Goal: Task Accomplishment & Management: Use online tool/utility

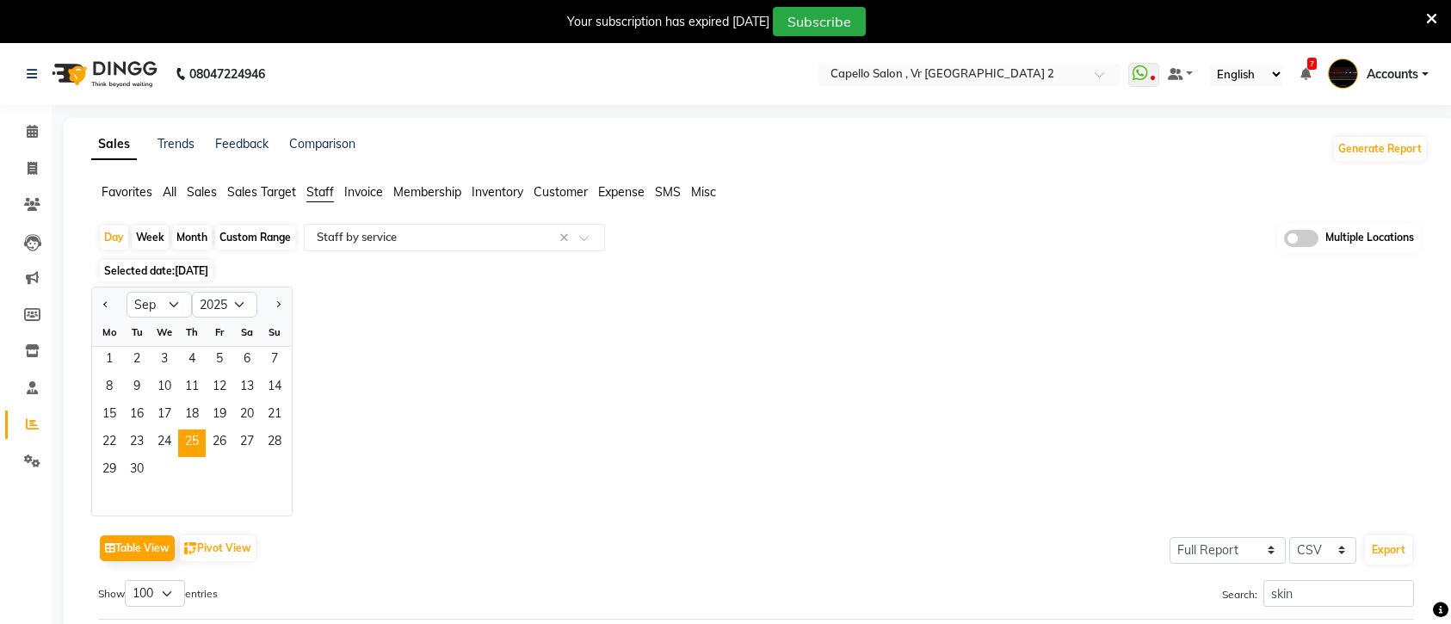
select select "9"
select select "2025"
select select "full_report"
select select "csv"
select select "100"
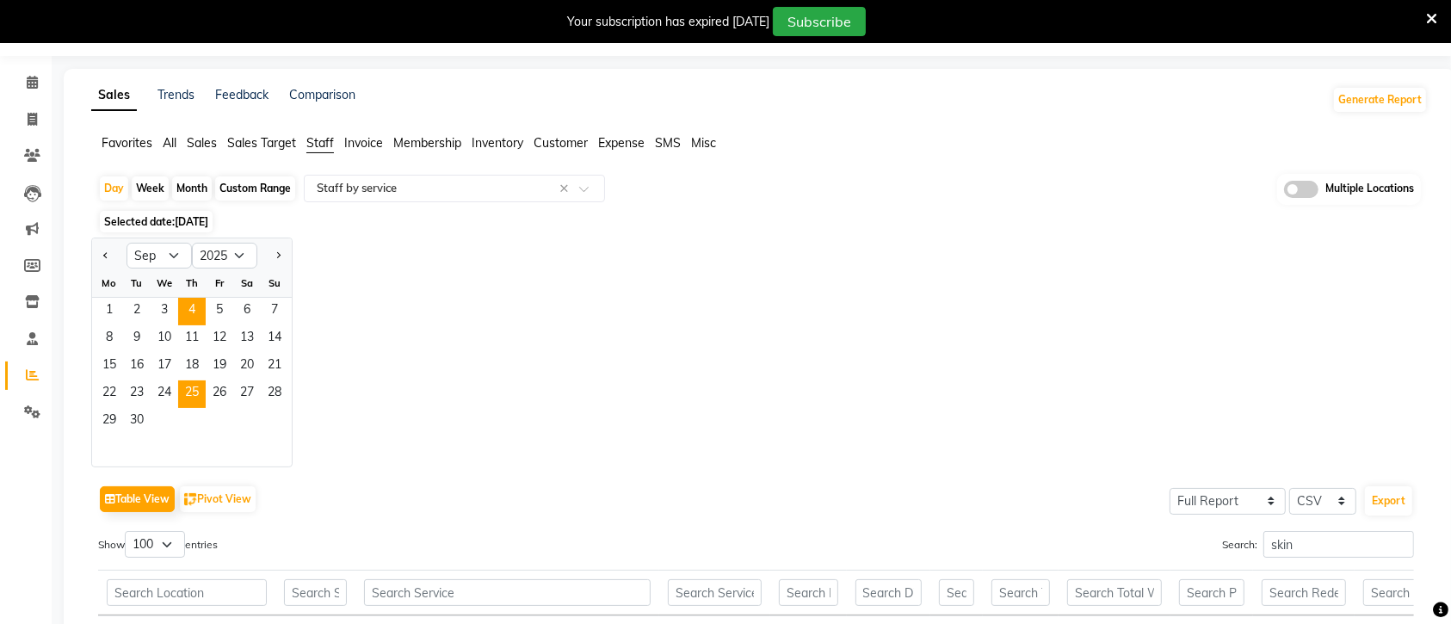
scroll to position [49, 0]
drag, startPoint x: 221, startPoint y: 393, endPoint x: 331, endPoint y: 398, distance: 110.2
click at [221, 393] on span "26" at bounding box center [220, 394] width 28 height 28
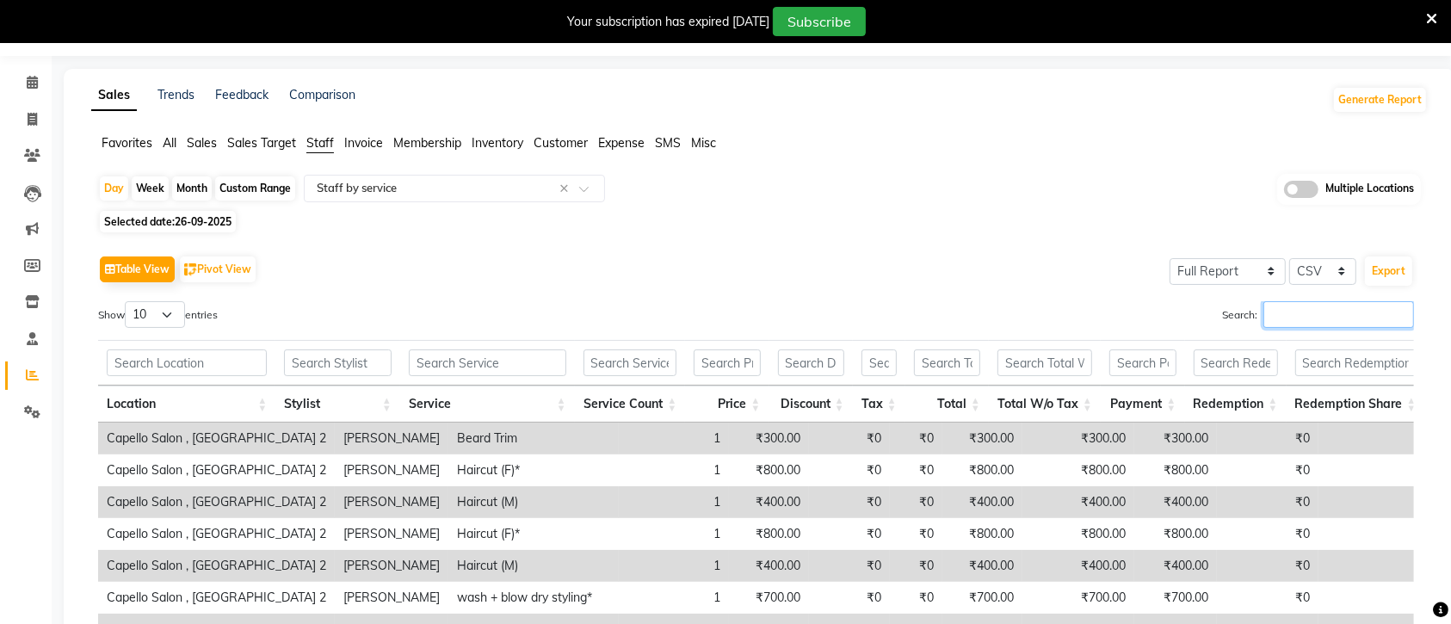
click at [1274, 307] on input "Search:" at bounding box center [1338, 314] width 151 height 27
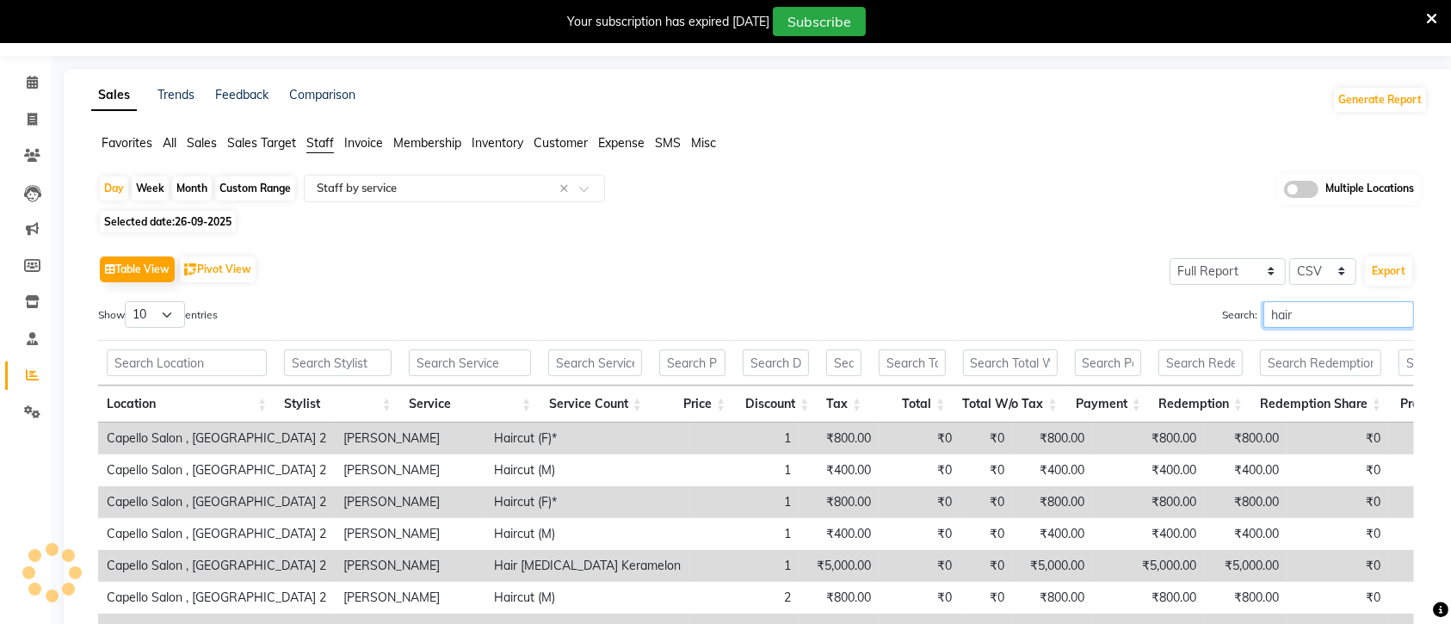
type input "hair"
click at [222, 221] on span "26-09-2025" at bounding box center [203, 221] width 57 height 13
select select "9"
select select "2025"
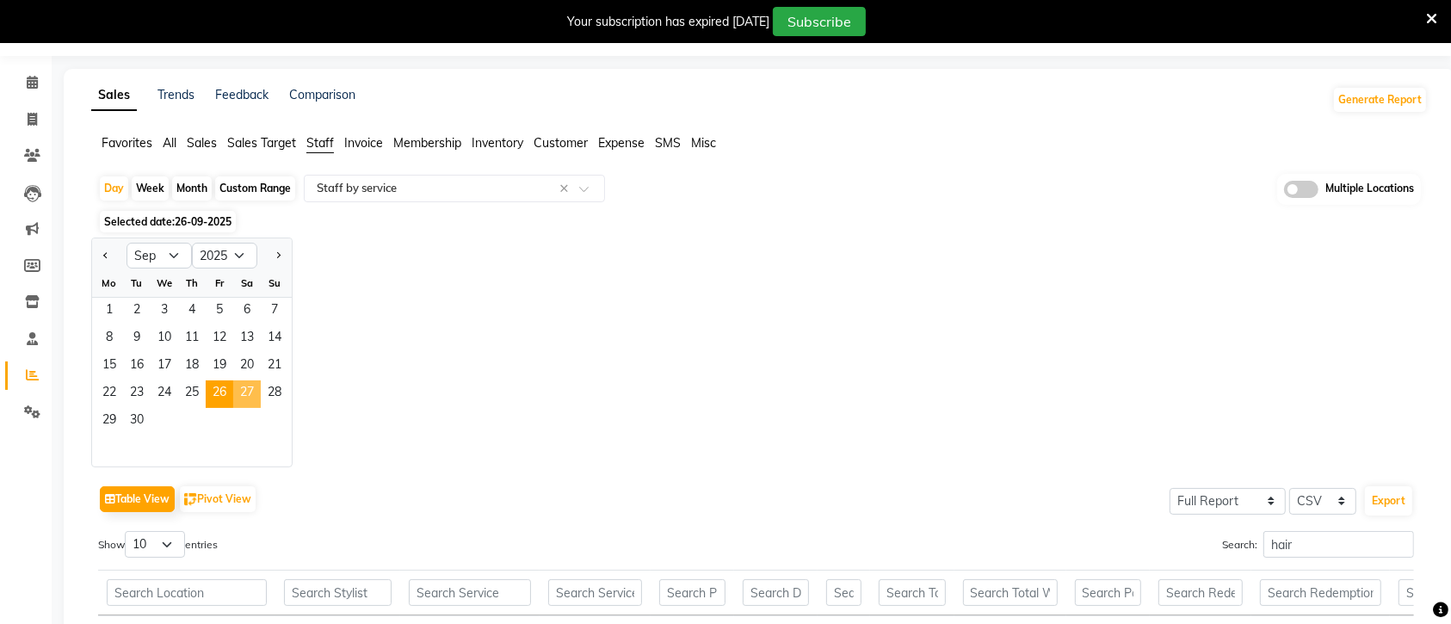
click at [241, 392] on span "27" at bounding box center [247, 394] width 28 height 28
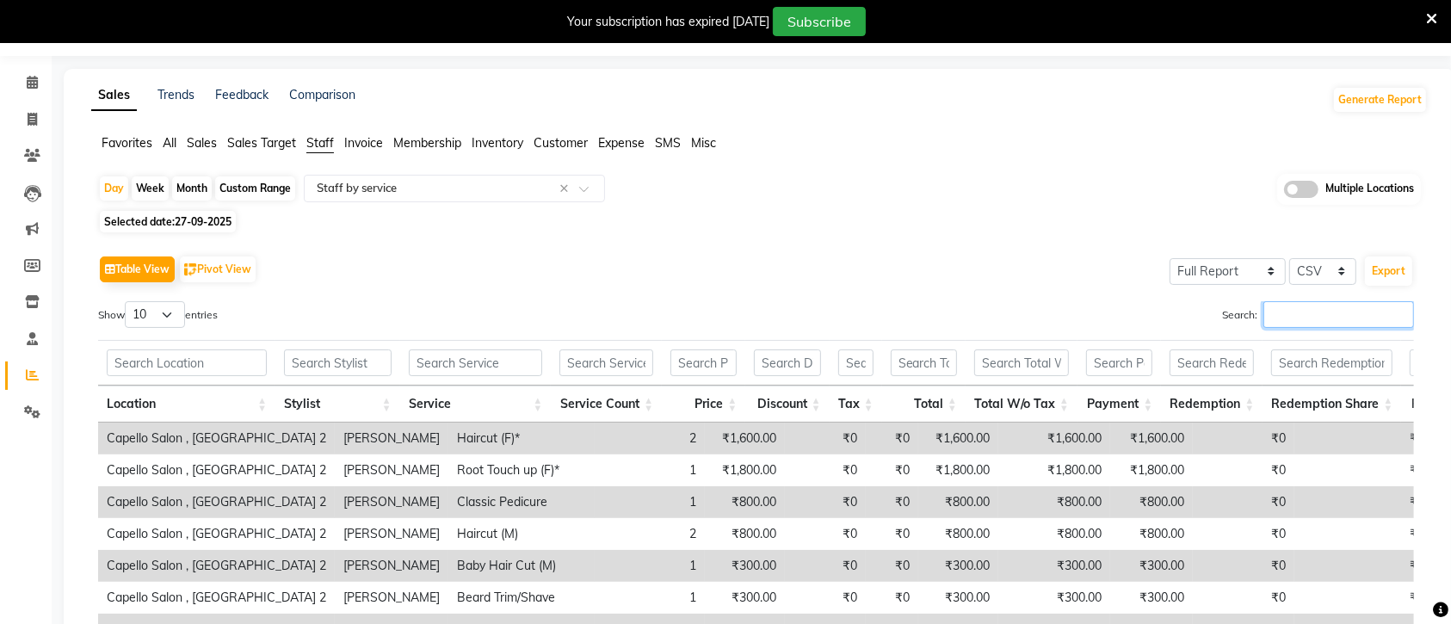
click at [1272, 314] on input "Search:" at bounding box center [1338, 314] width 151 height 27
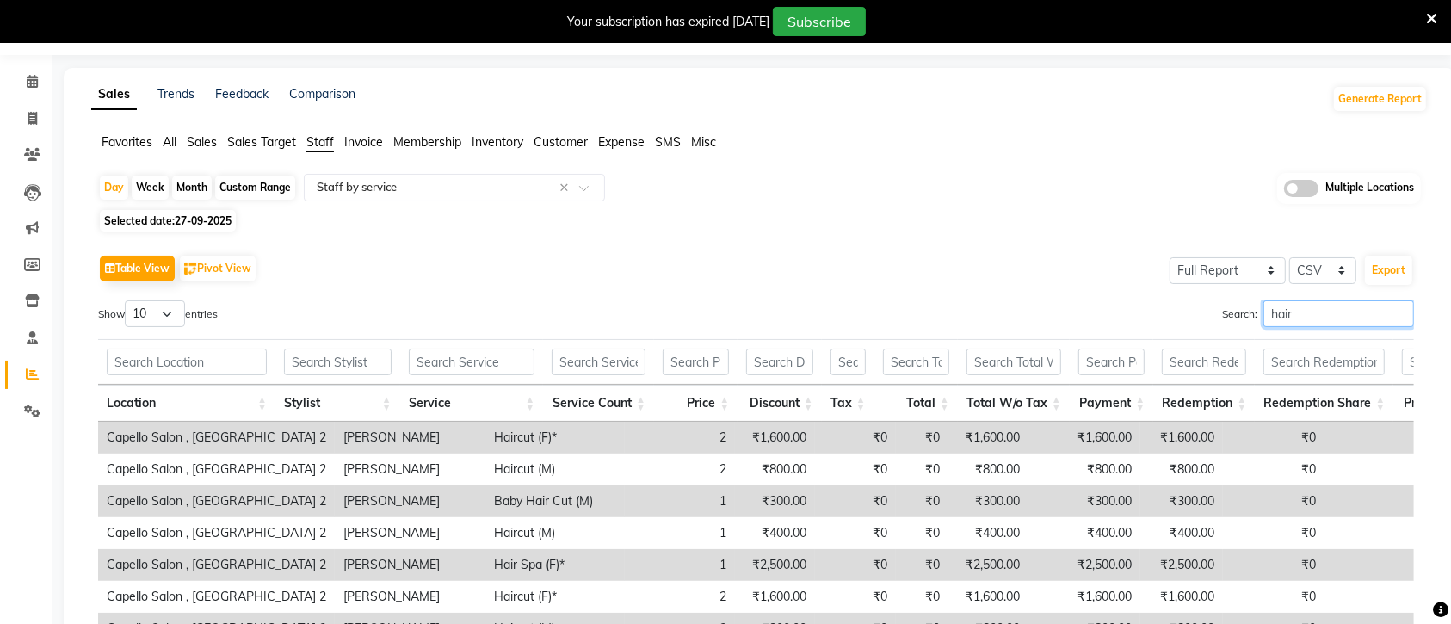
scroll to position [13, 0]
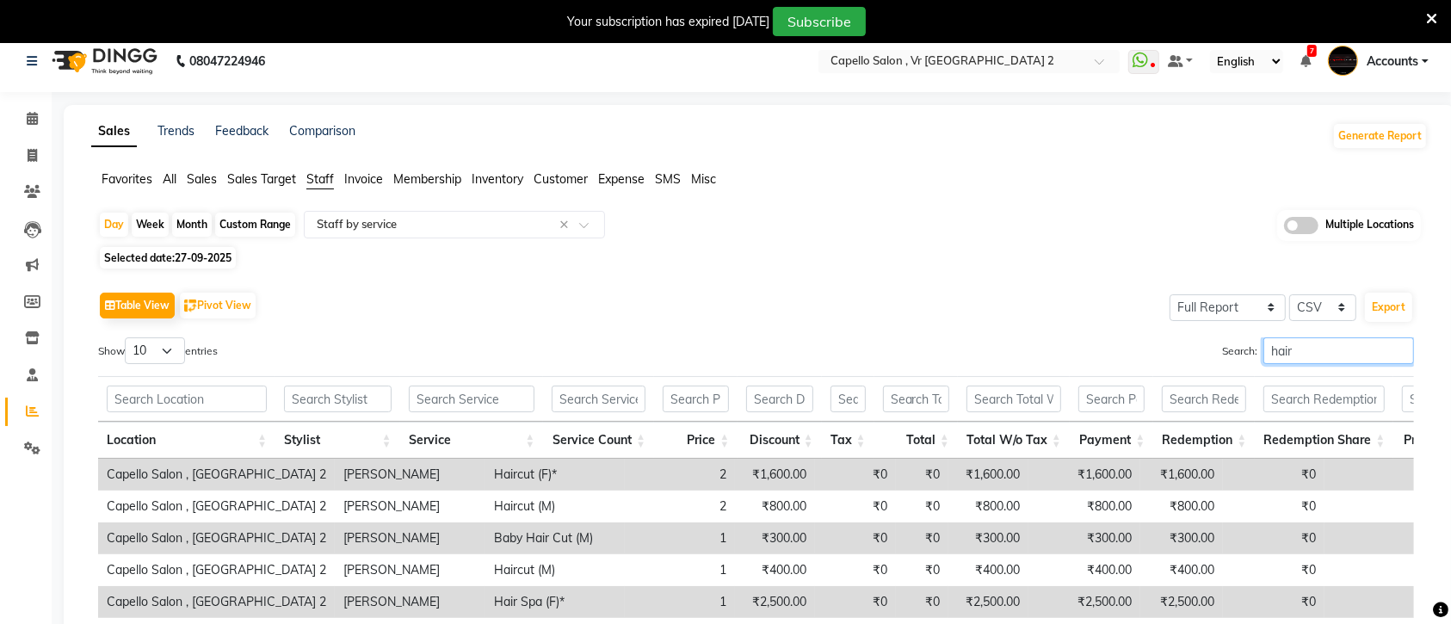
type input "hair"
click at [215, 259] on span "27-09-2025" at bounding box center [203, 257] width 57 height 13
select select "9"
select select "2025"
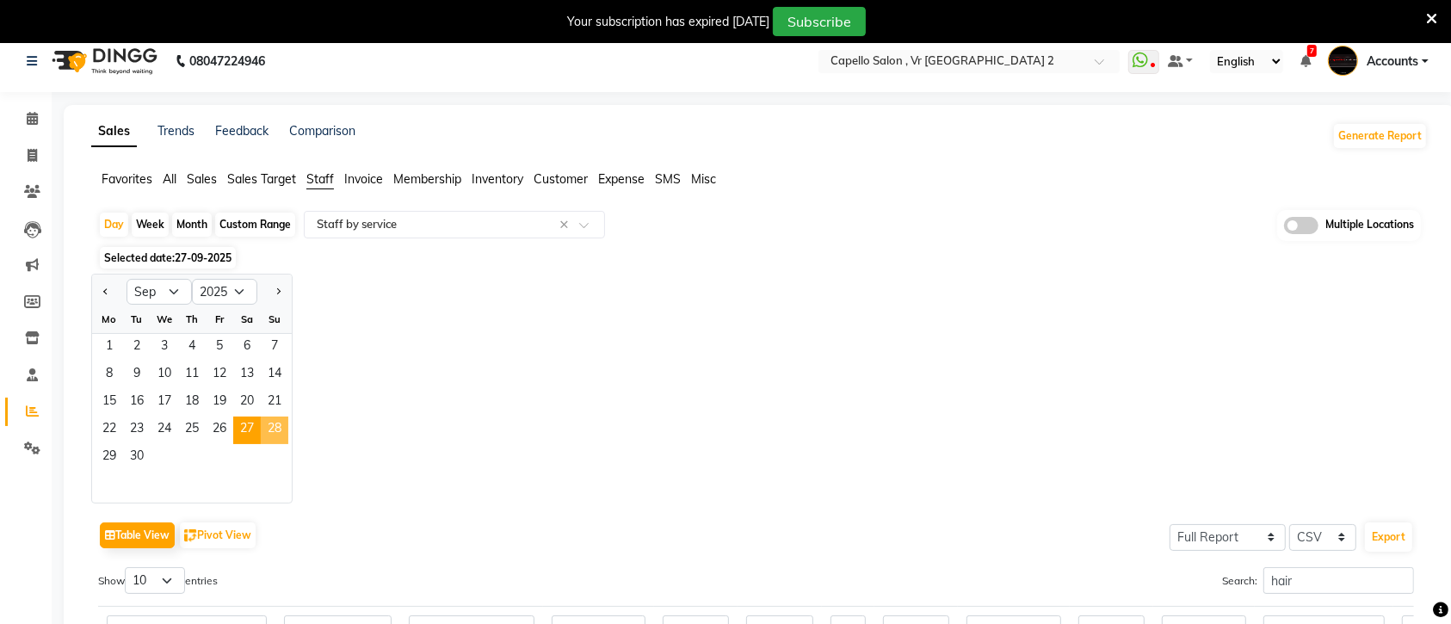
click at [271, 424] on span "28" at bounding box center [275, 430] width 28 height 28
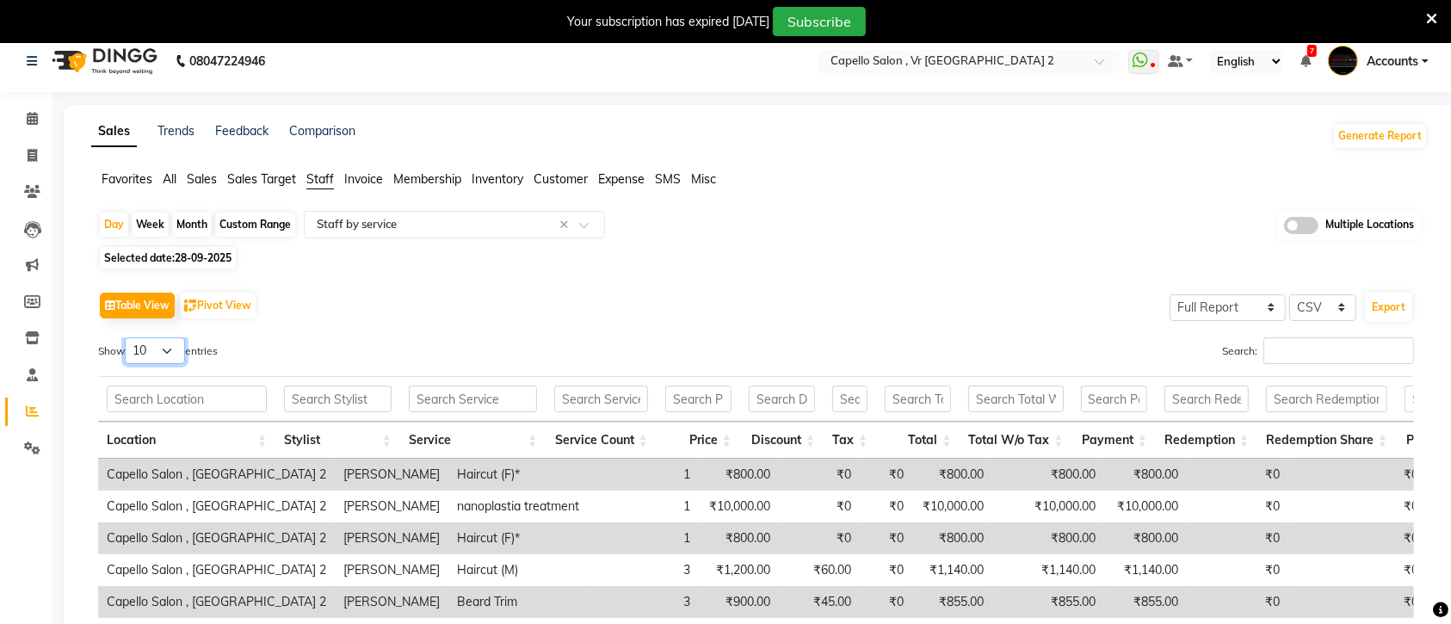
click at [176, 355] on select "10 25 50 100" at bounding box center [155, 350] width 60 height 27
select select "100"
click at [127, 337] on select "10 25 50 100" at bounding box center [155, 350] width 60 height 27
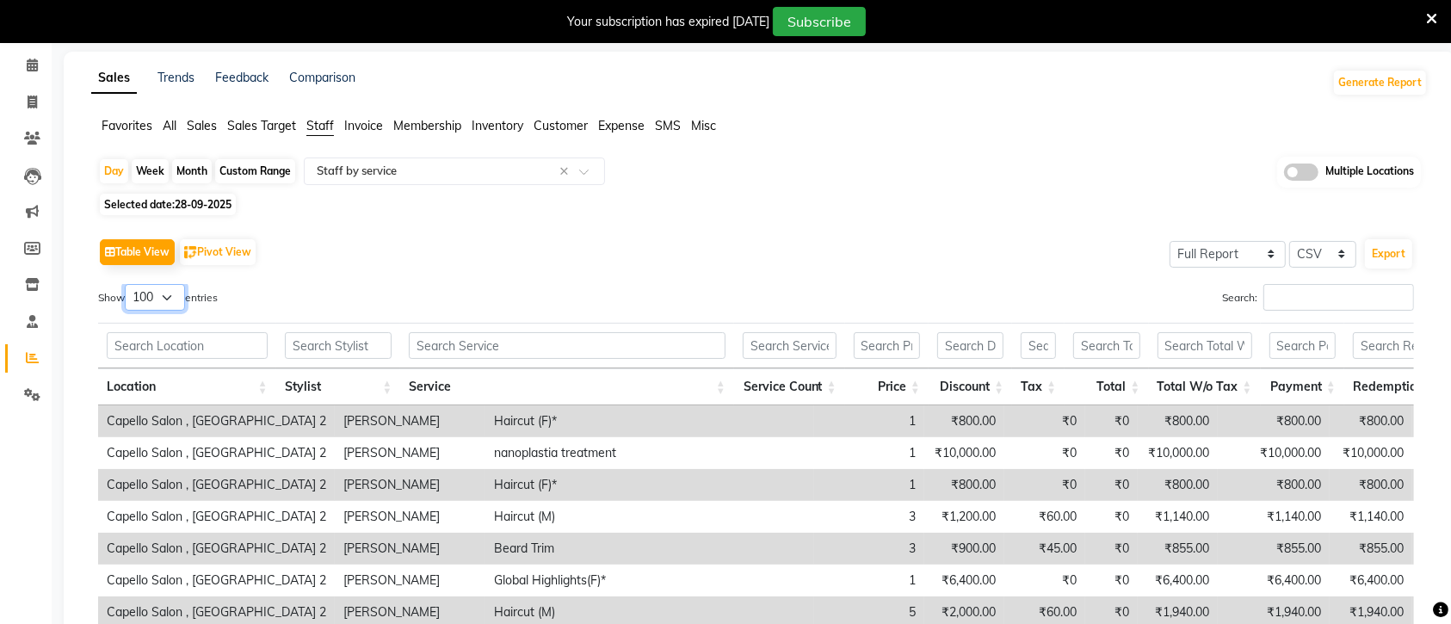
scroll to position [120, 0]
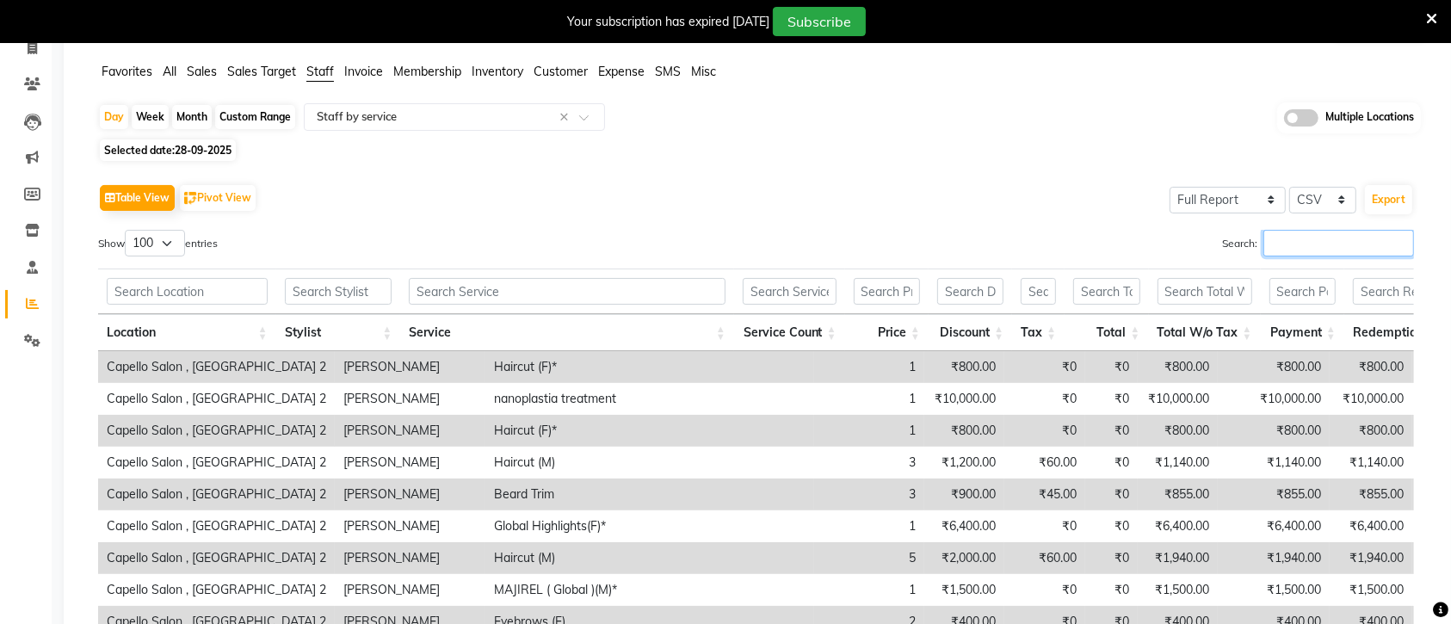
click at [1278, 232] on input "Search:" at bounding box center [1338, 243] width 151 height 27
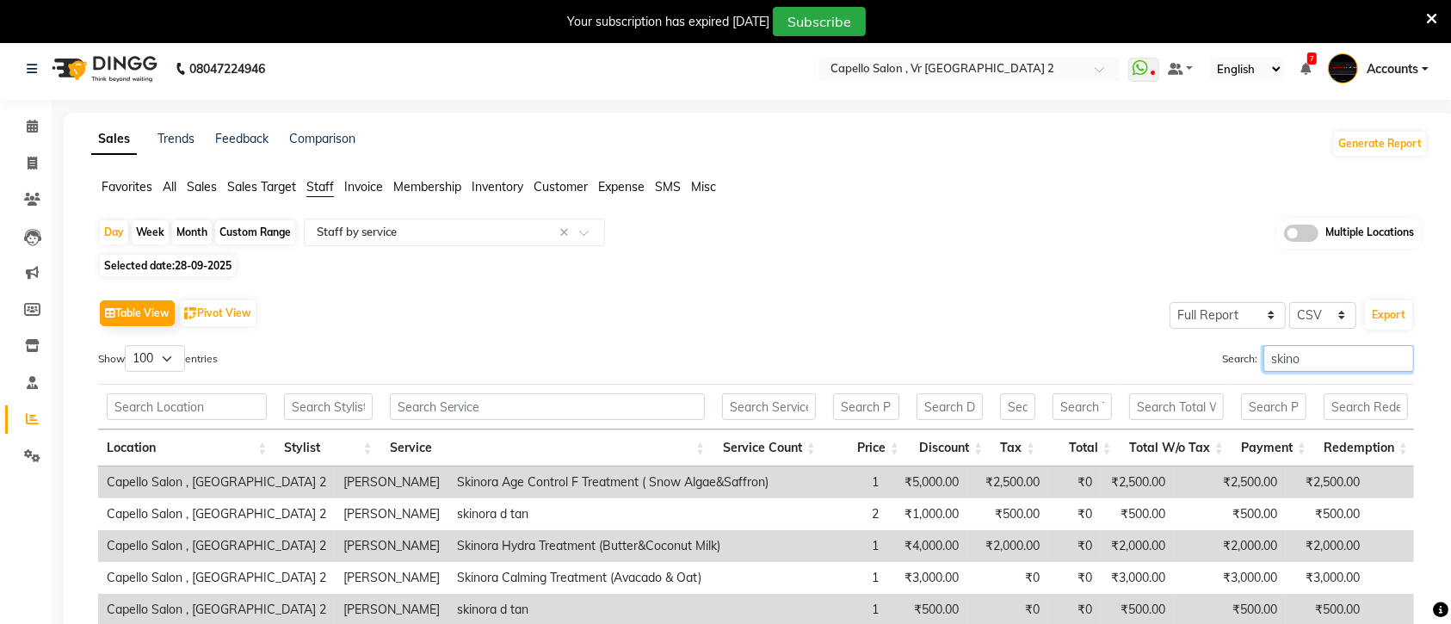
scroll to position [0, 0]
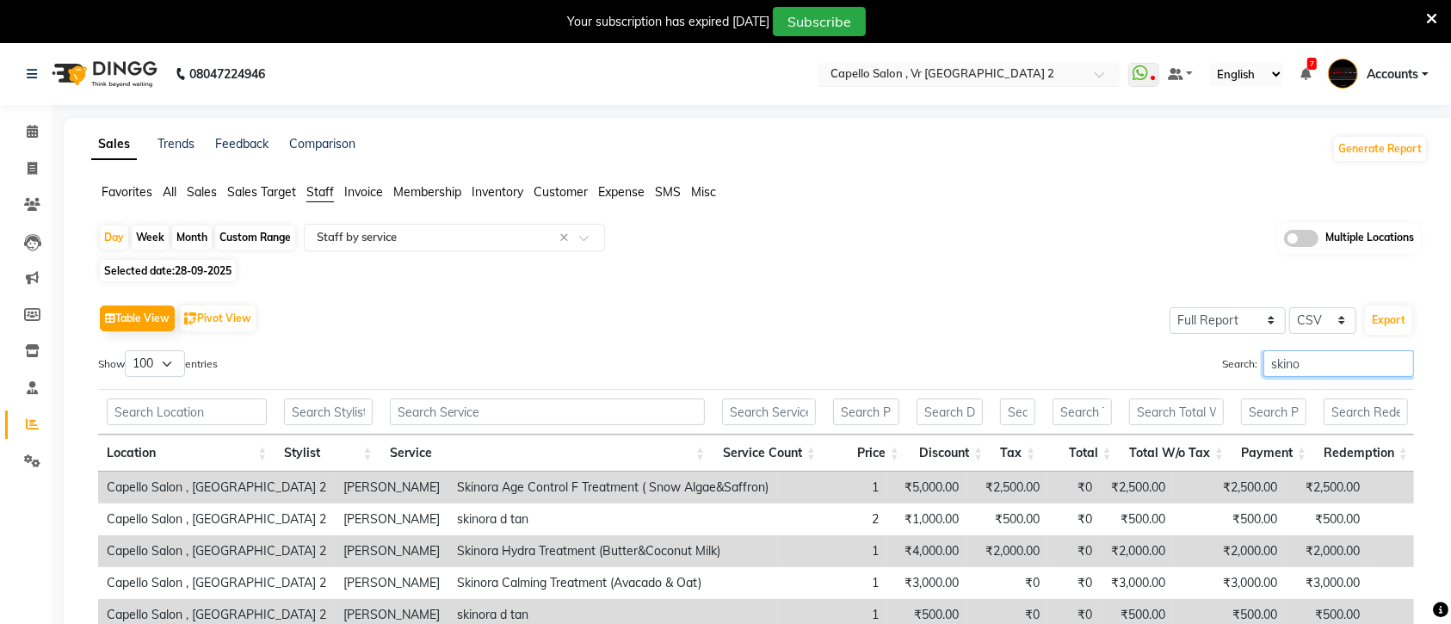
type input "skino"
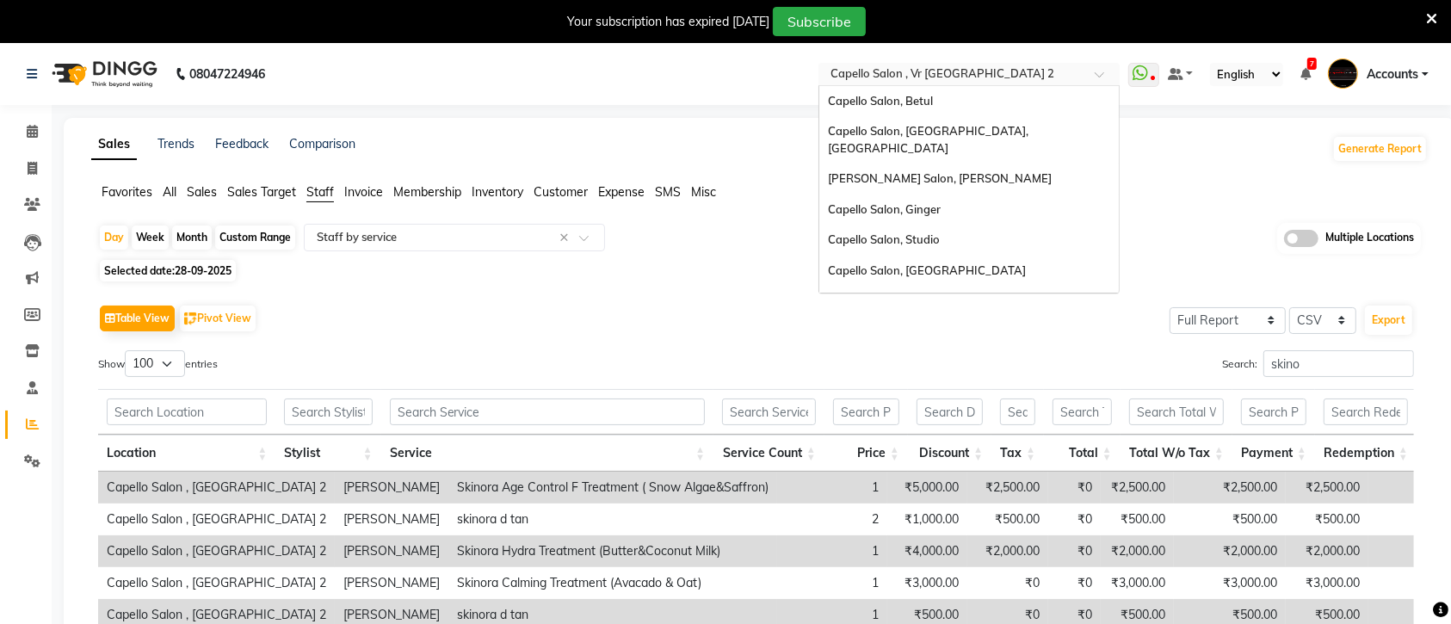
click at [1000, 71] on input "text" at bounding box center [952, 75] width 250 height 17
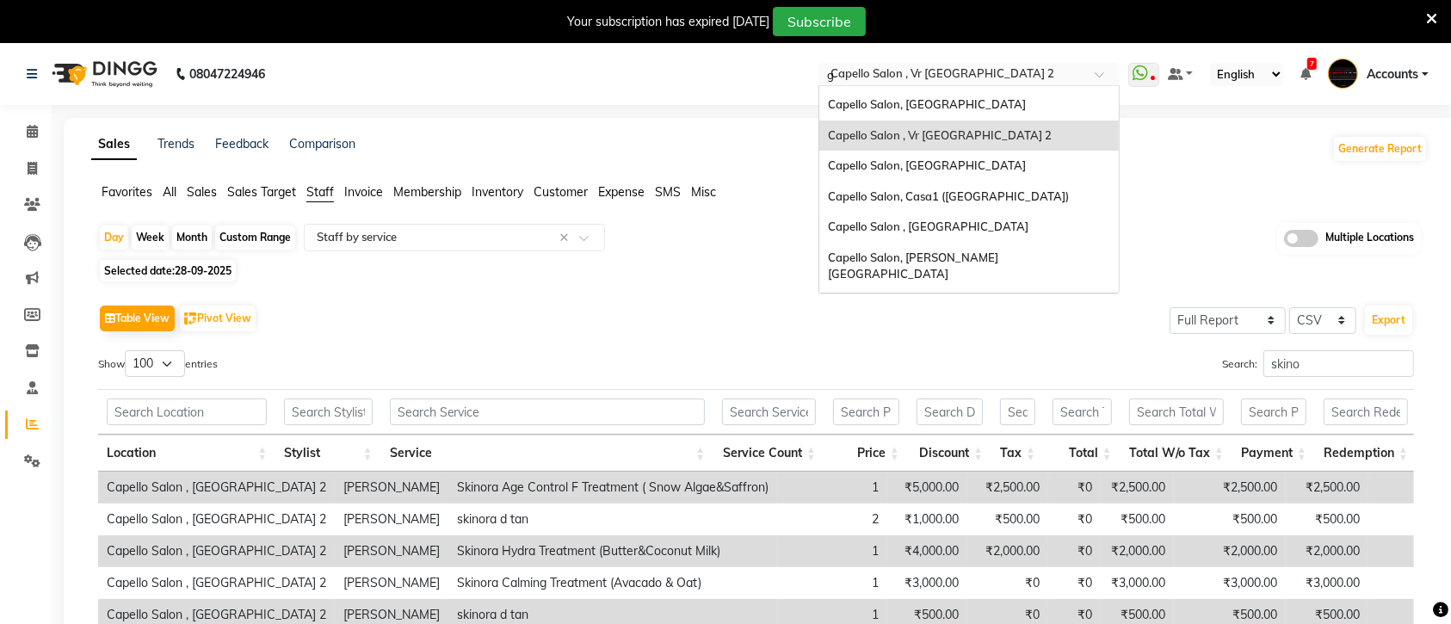
scroll to position [61, 0]
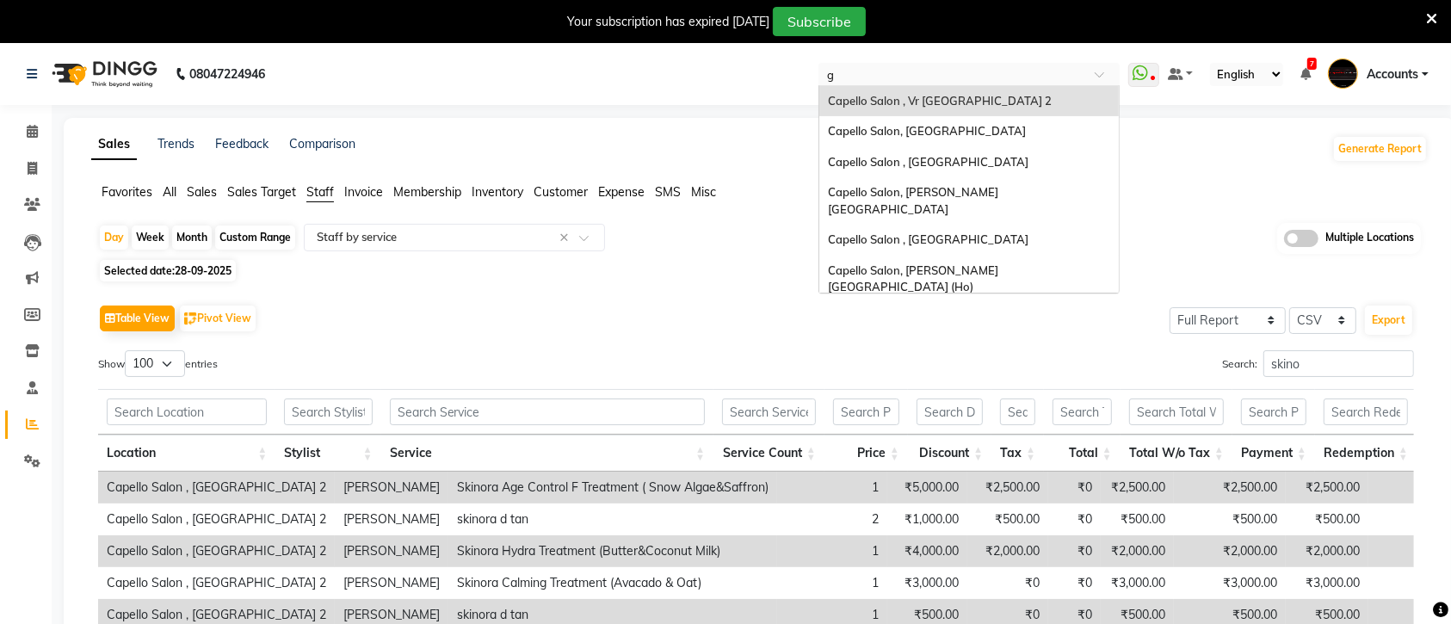
type input "go"
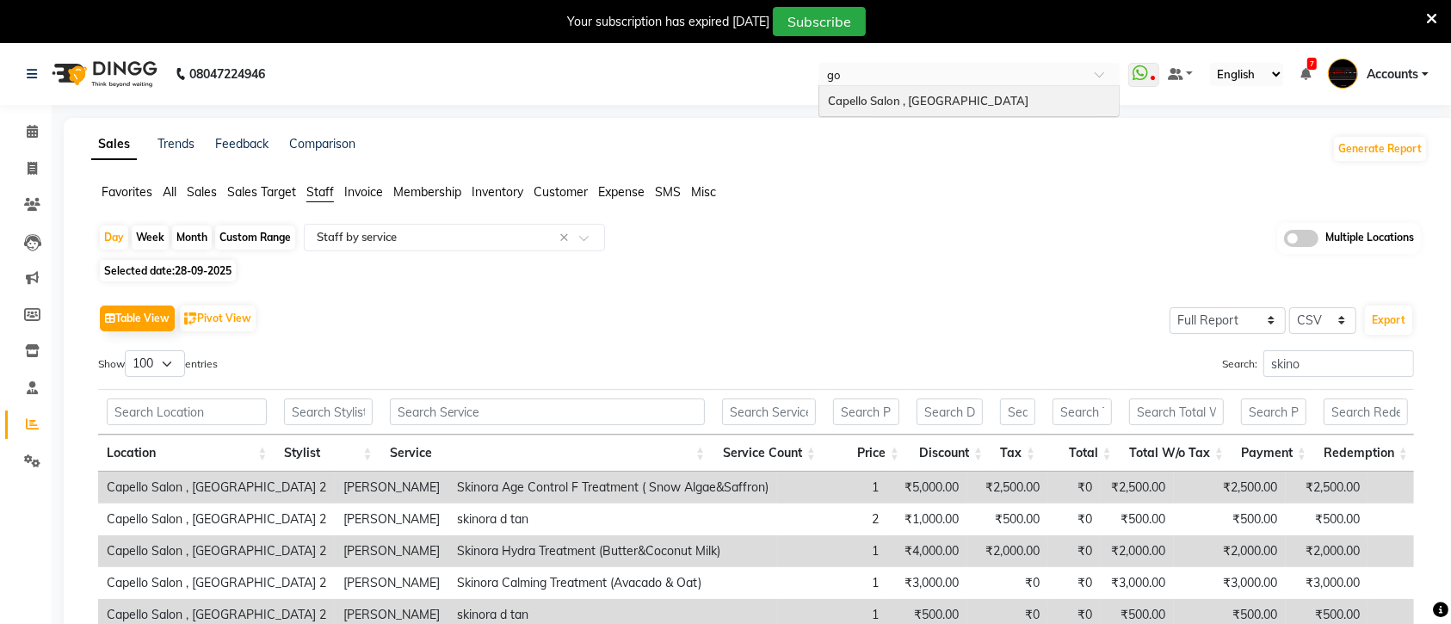
scroll to position [0, 0]
click at [956, 96] on div "Capello Salon , [GEOGRAPHIC_DATA]" at bounding box center [968, 101] width 299 height 31
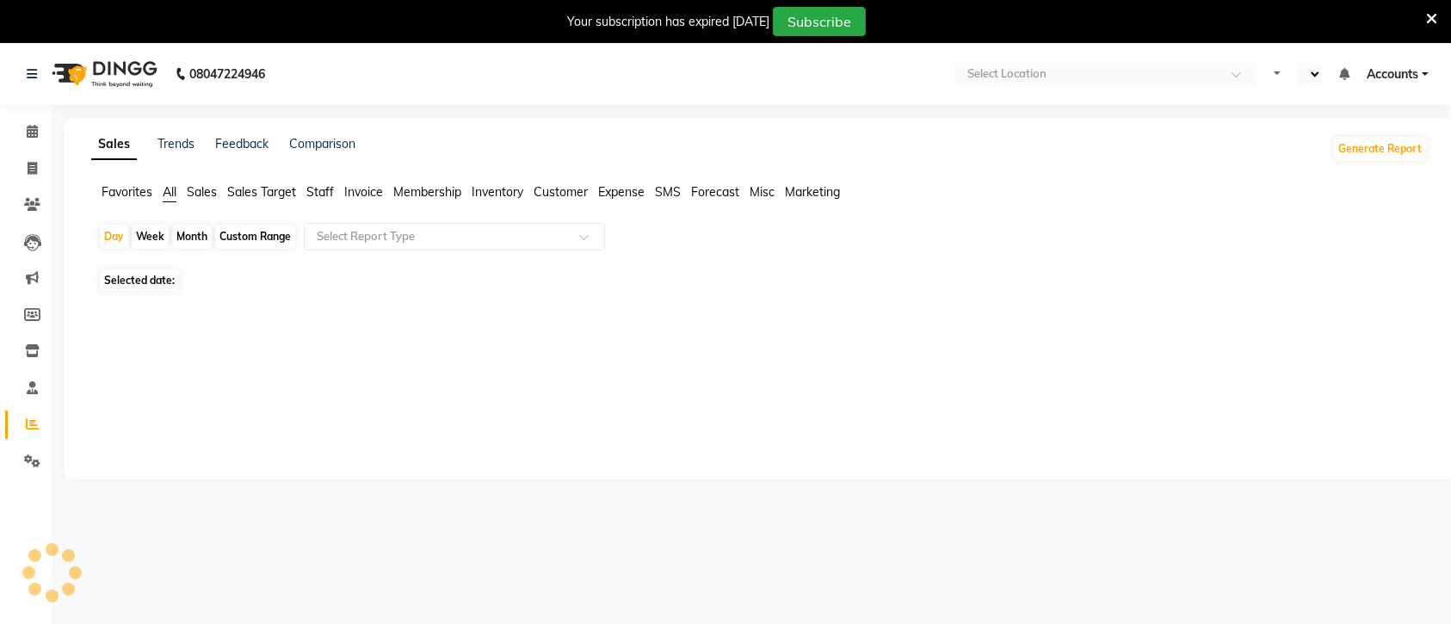
select select "en"
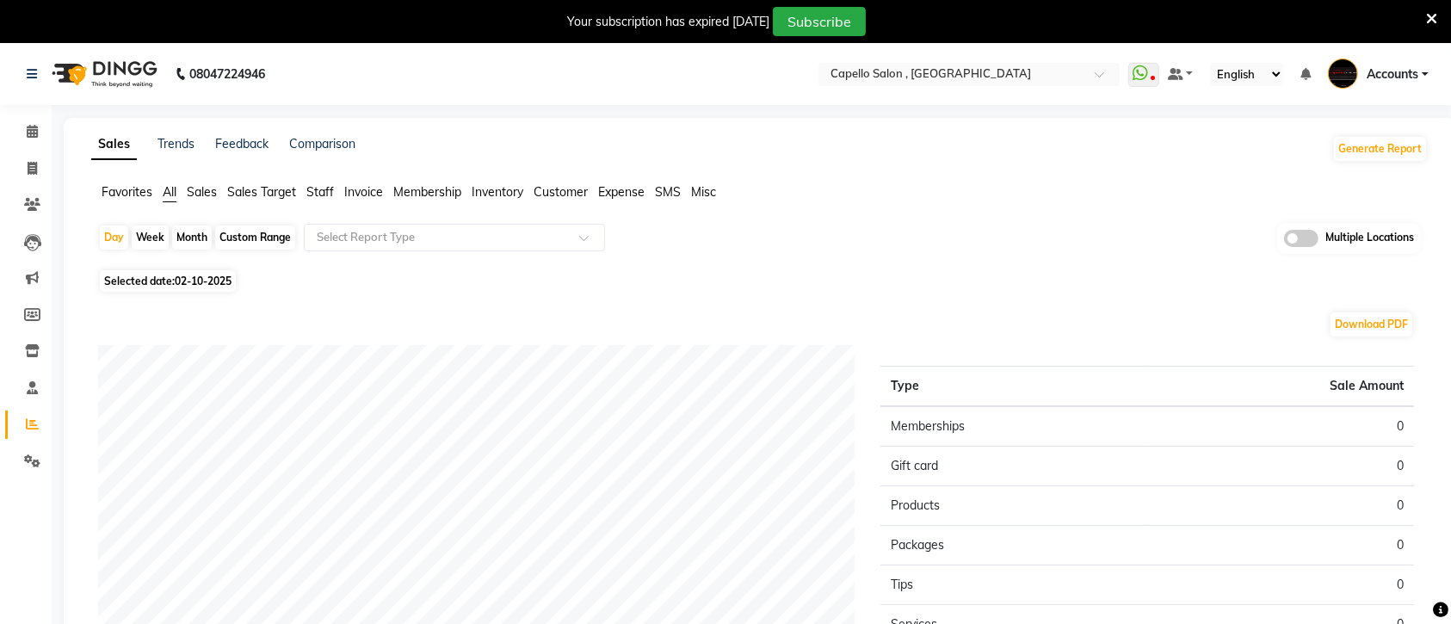
click at [324, 191] on span "Staff" at bounding box center [320, 191] width 28 height 15
click at [320, 184] on span "Staff" at bounding box center [320, 191] width 28 height 15
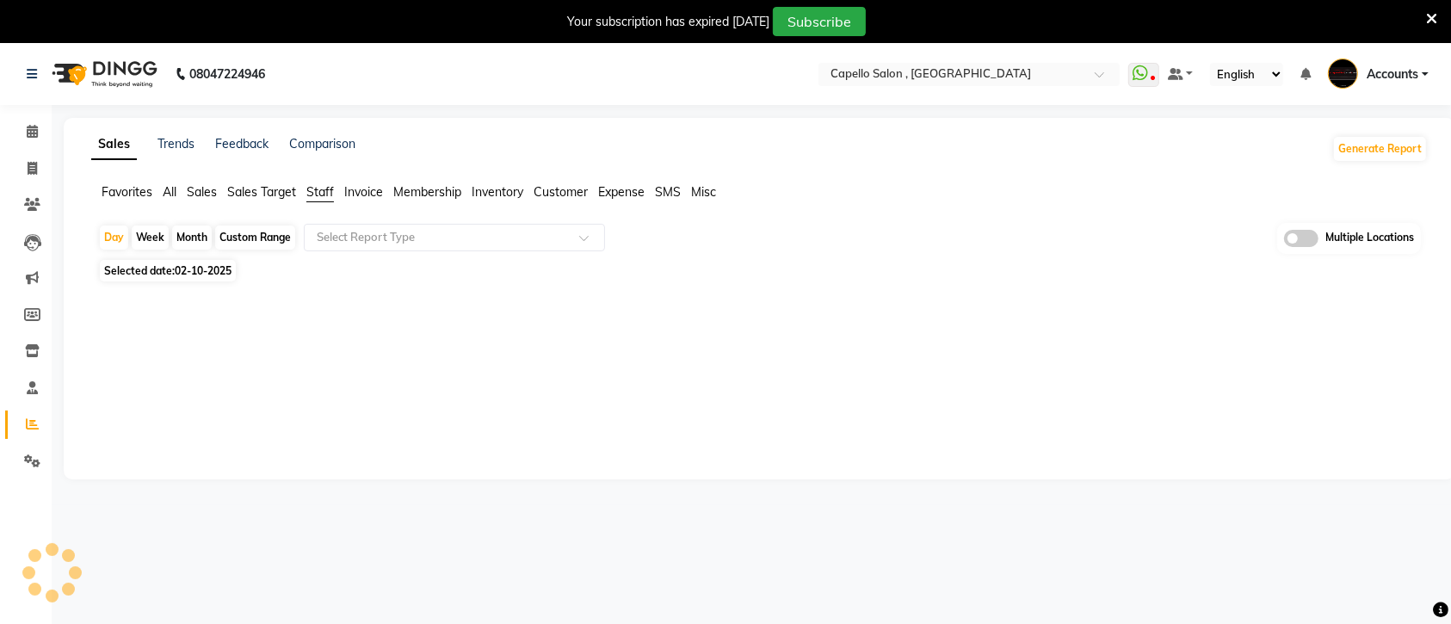
click at [320, 184] on span "Staff" at bounding box center [320, 191] width 28 height 15
click at [694, 273] on div "Selected date: 02-10-2025" at bounding box center [762, 271] width 1329 height 18
click at [329, 189] on span "Staff" at bounding box center [320, 191] width 28 height 15
click at [192, 269] on span "02-10-2025" at bounding box center [203, 270] width 57 height 13
select select "10"
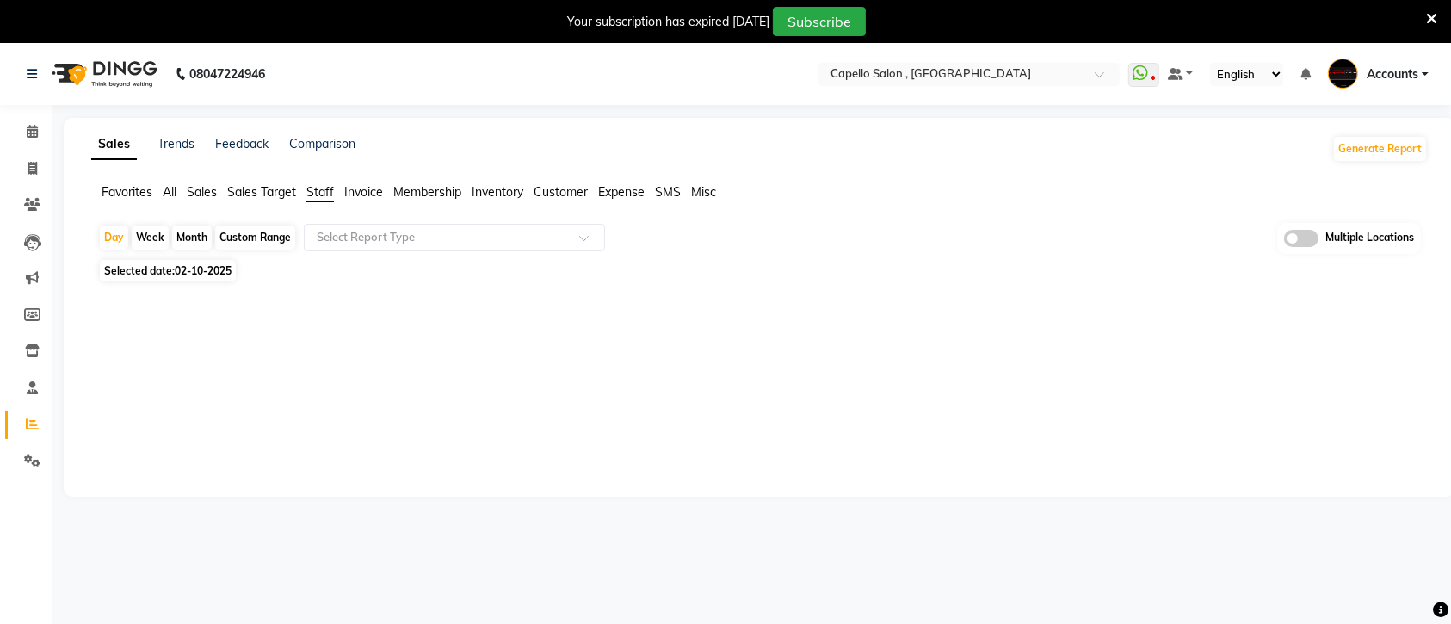
select select "2025"
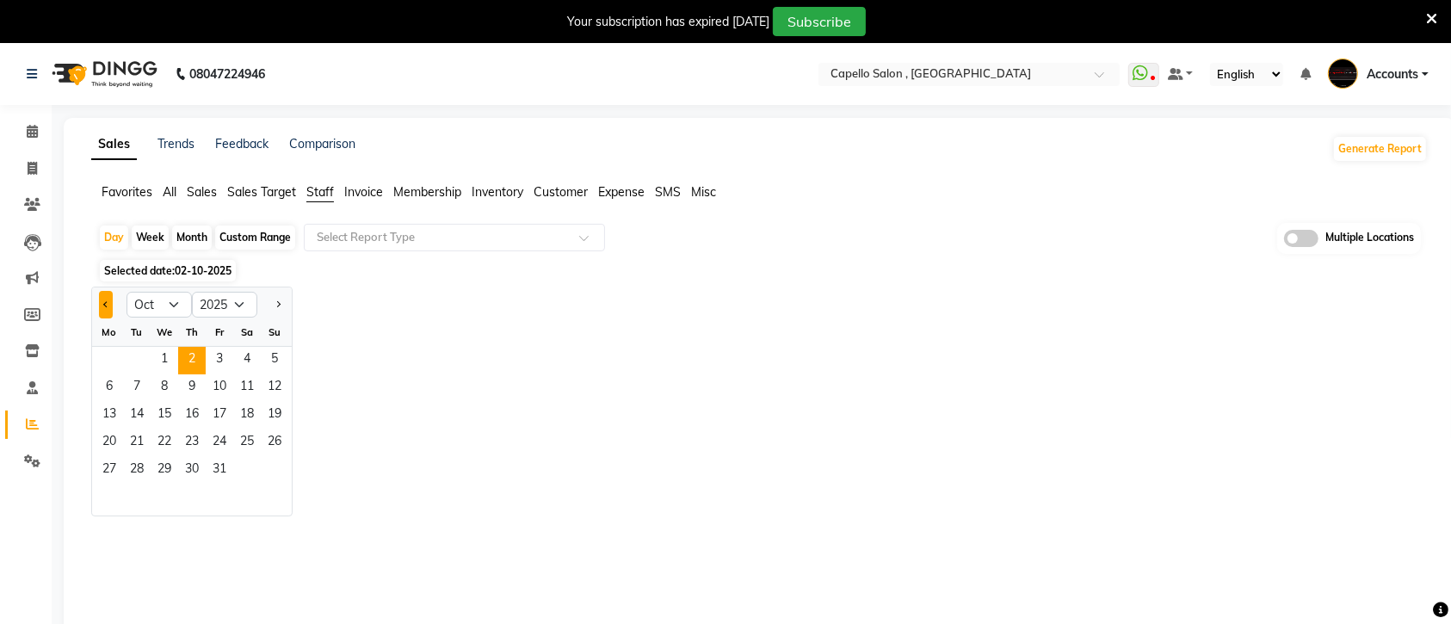
click at [105, 303] on span "Previous month" at bounding box center [106, 303] width 6 height 6
select select "9"
click at [106, 448] on span "22" at bounding box center [110, 443] width 28 height 28
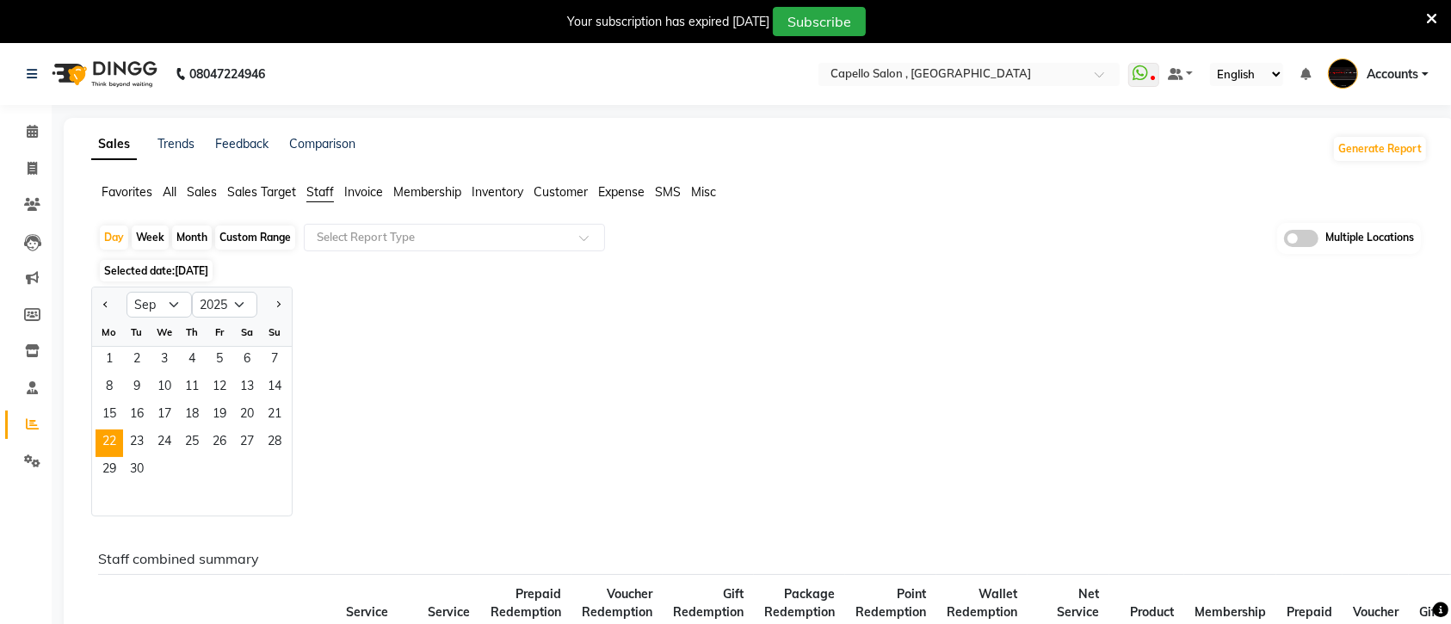
click at [324, 190] on span "Staff" at bounding box center [320, 191] width 28 height 15
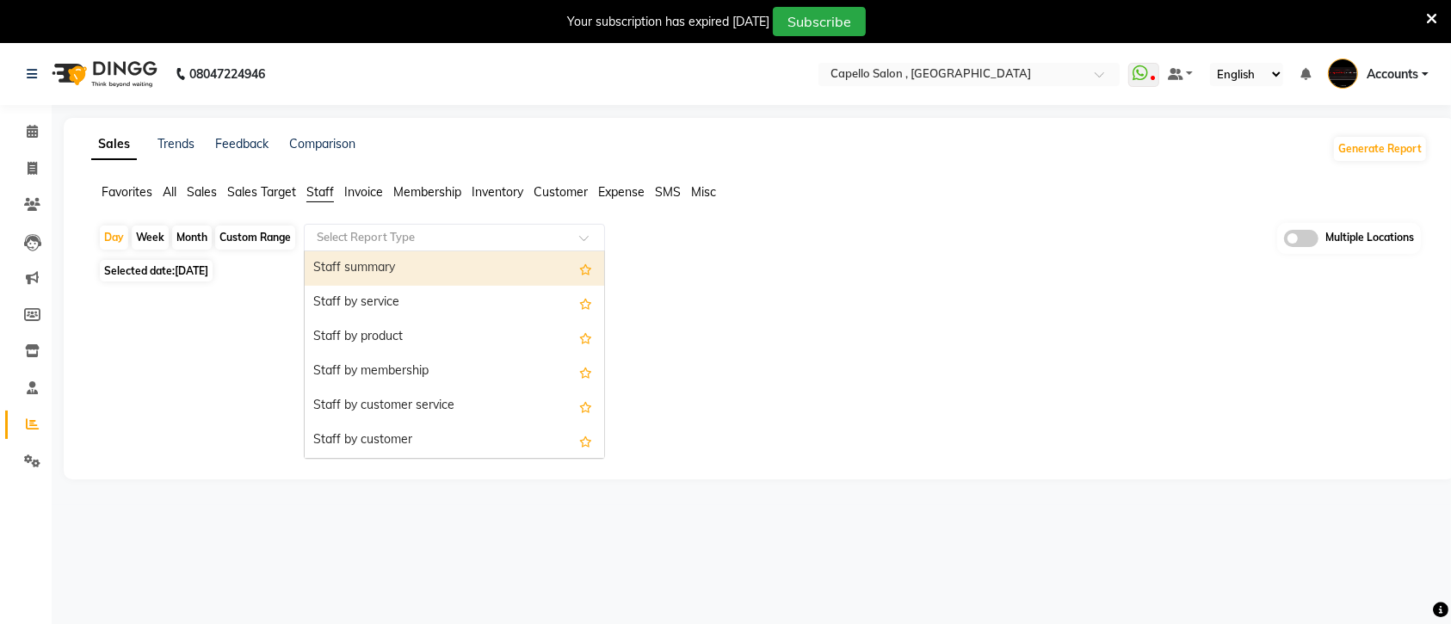
click at [583, 237] on span at bounding box center [590, 242] width 22 height 17
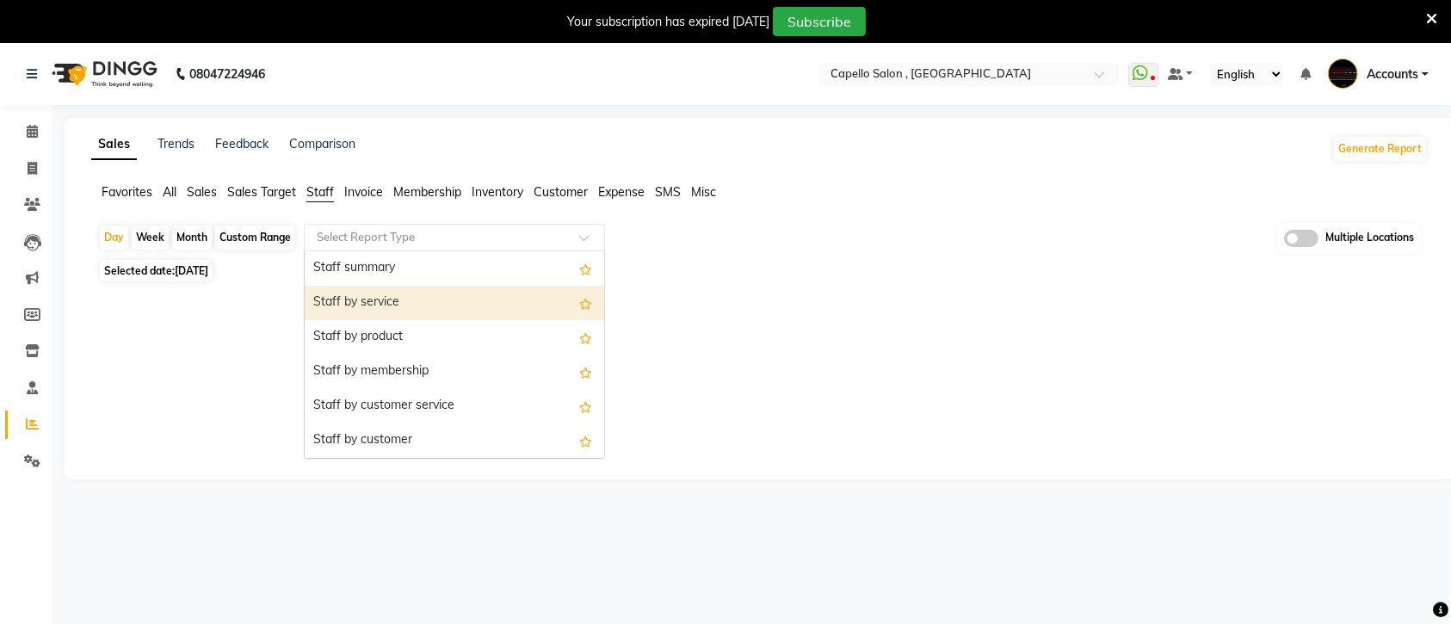
click at [423, 306] on div "Staff by service" at bounding box center [454, 303] width 299 height 34
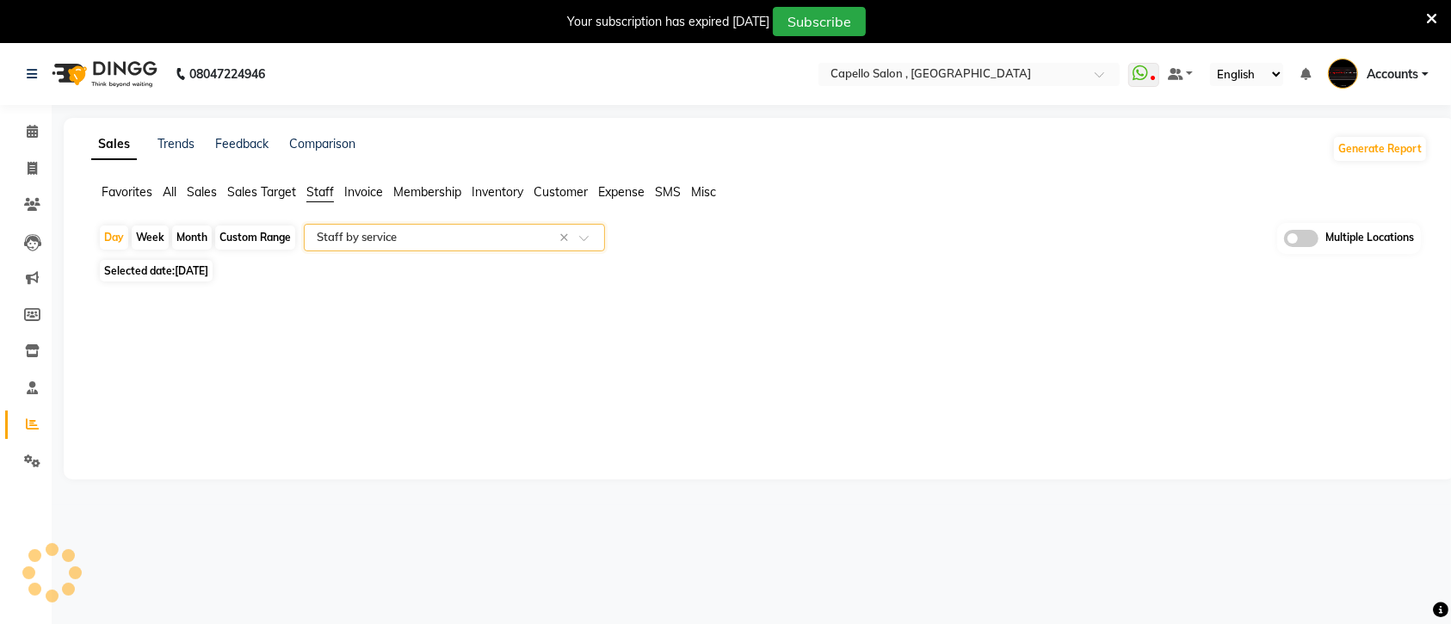
select select "full_report"
select select "csv"
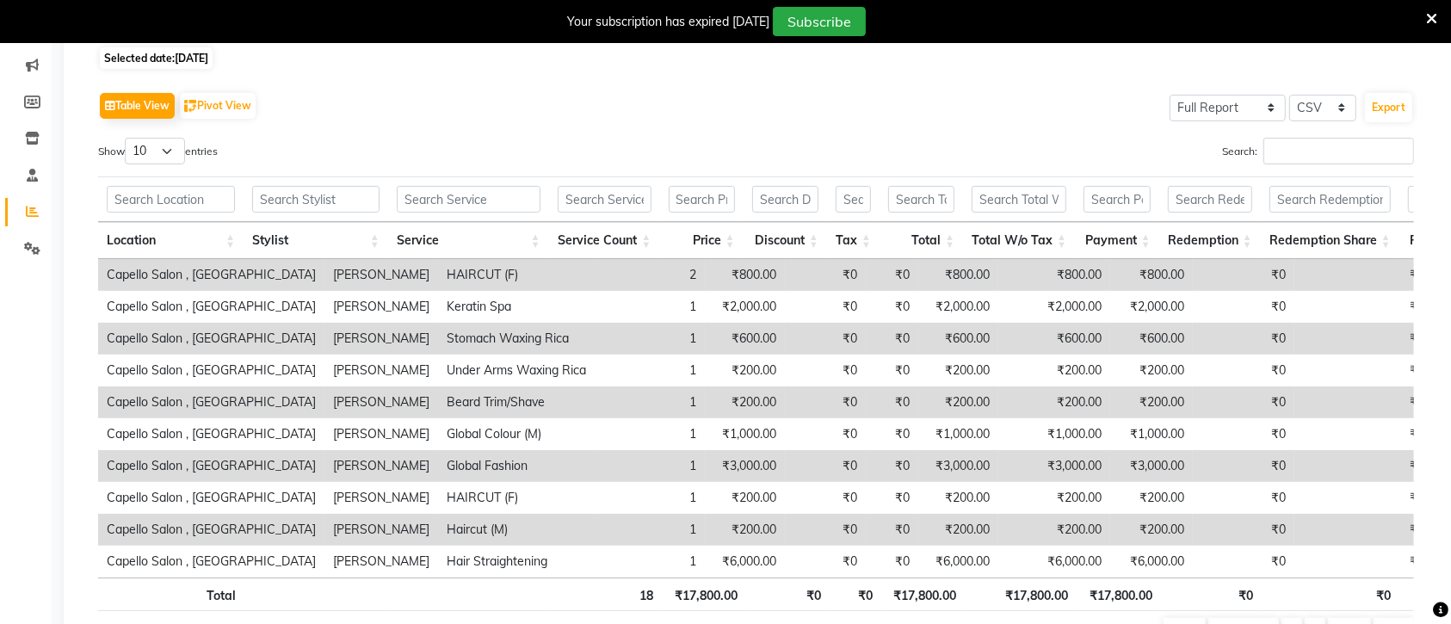
scroll to position [215, 0]
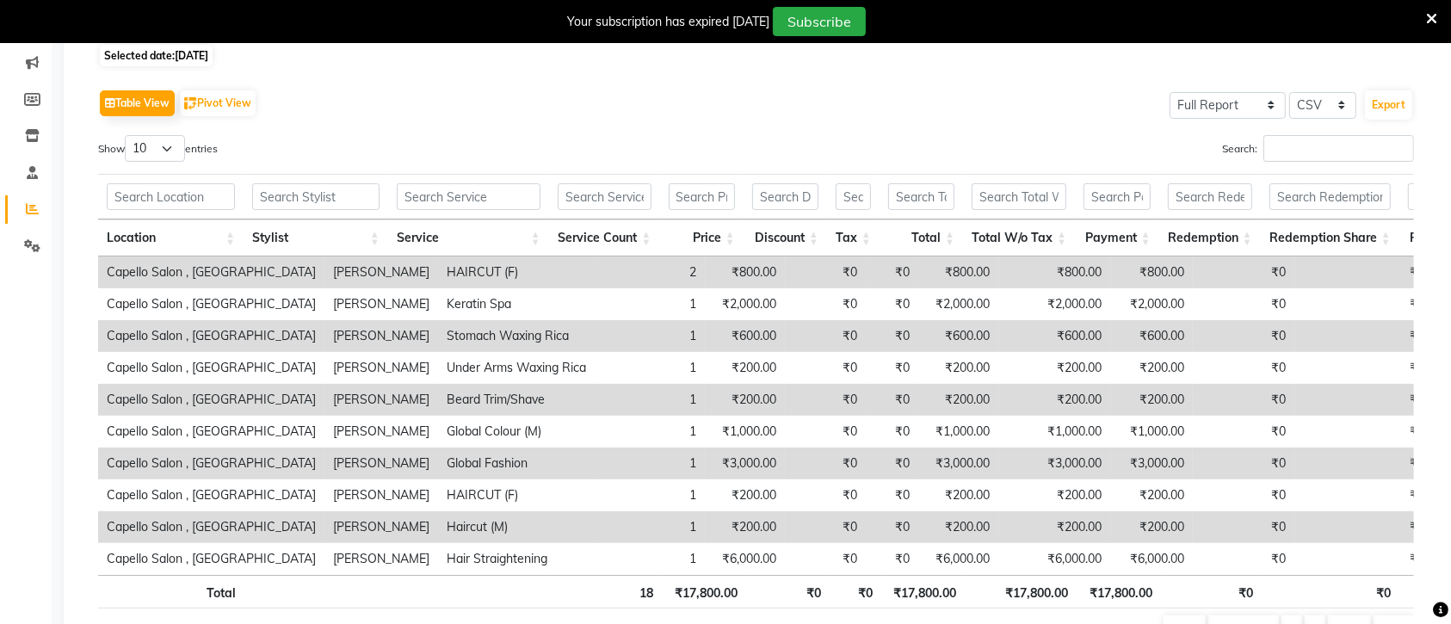
click at [208, 57] on span "22-09-2025" at bounding box center [192, 55] width 34 height 13
select select "9"
select select "2025"
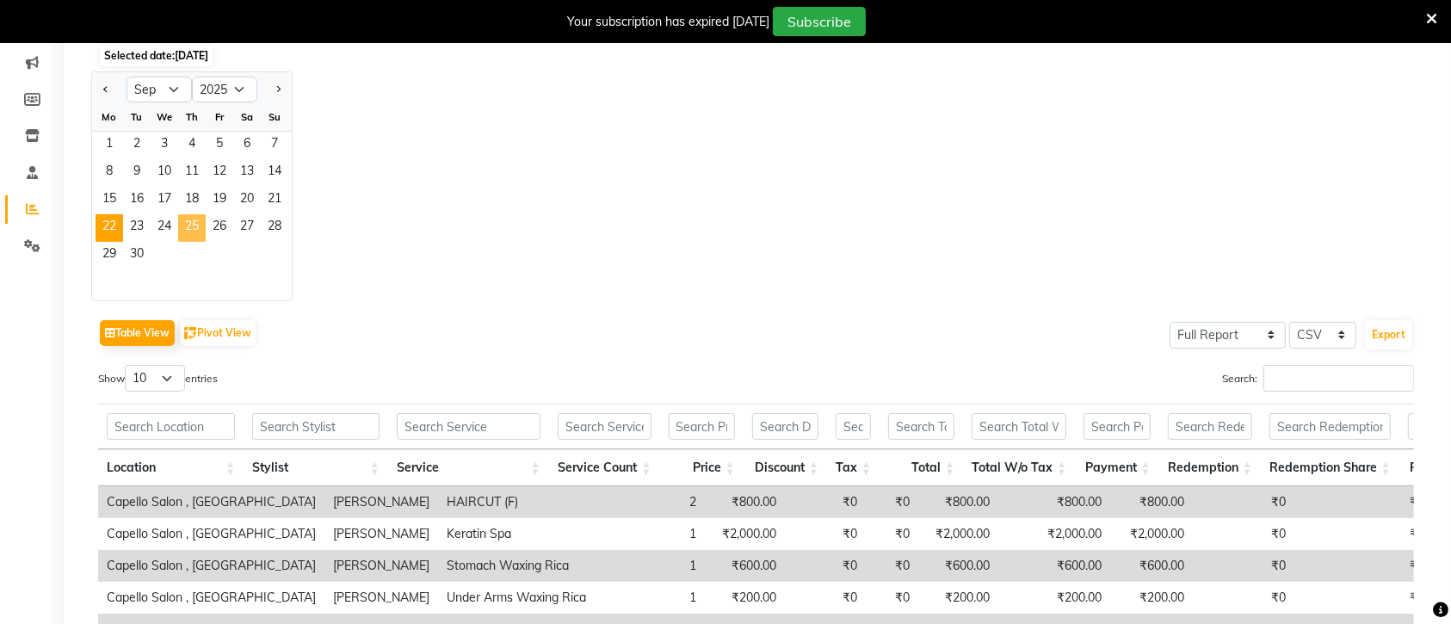
click at [192, 226] on span "25" at bounding box center [192, 228] width 28 height 28
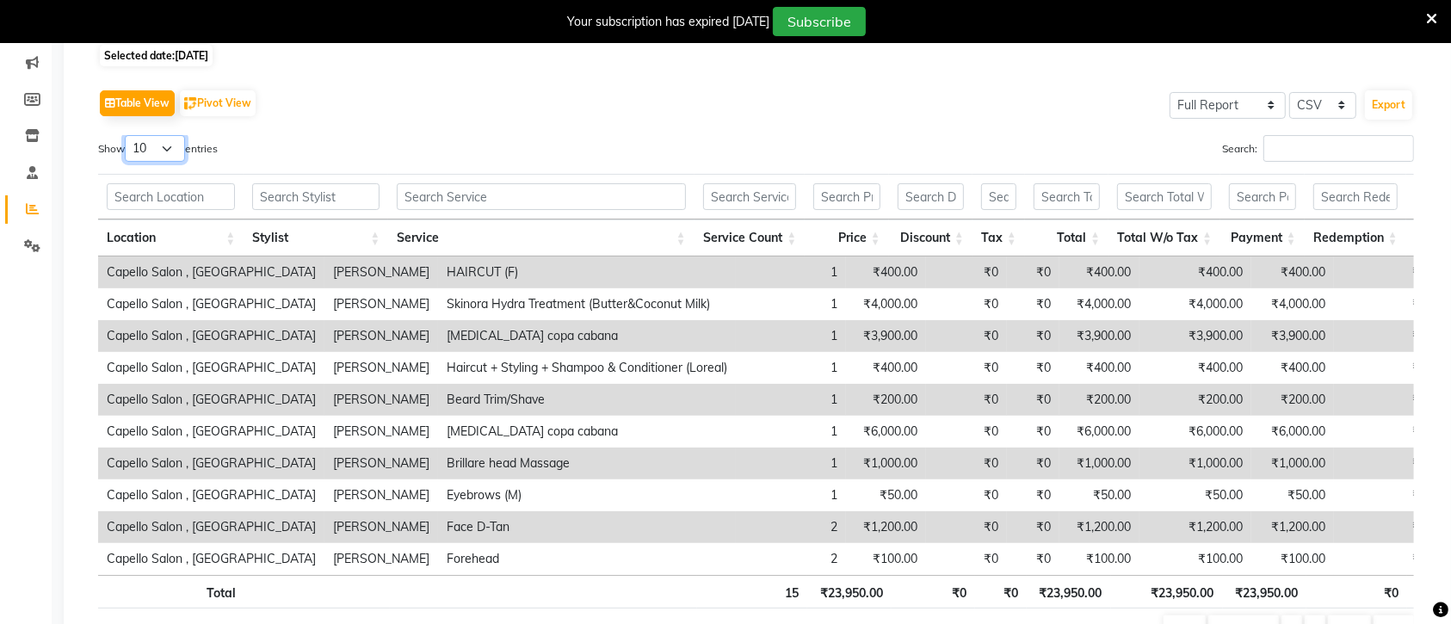
click at [176, 149] on select "10 25 50 100" at bounding box center [155, 148] width 60 height 27
select select "100"
click at [127, 135] on select "10 25 50 100" at bounding box center [155, 148] width 60 height 27
